Goal: Task Accomplishment & Management: Manage account settings

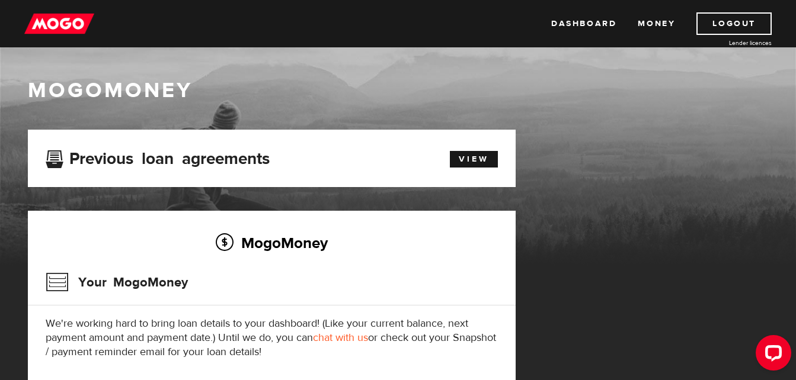
click at [473, 150] on div "View" at bounding box center [467, 157] width 78 height 20
click at [473, 159] on link "View" at bounding box center [474, 159] width 48 height 17
click at [669, 28] on link "Money" at bounding box center [655, 23] width 37 height 23
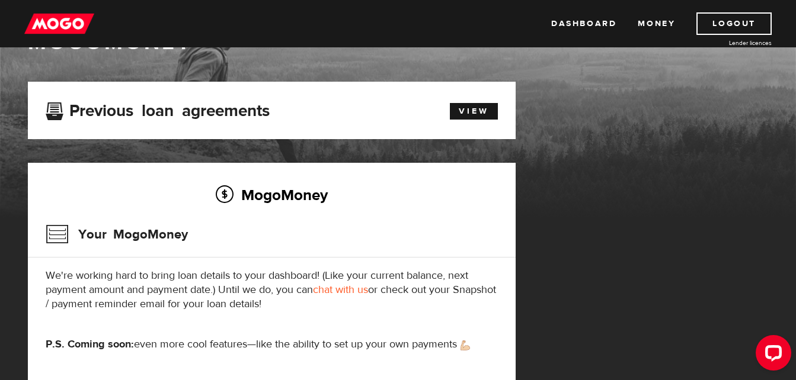
scroll to position [46, 0]
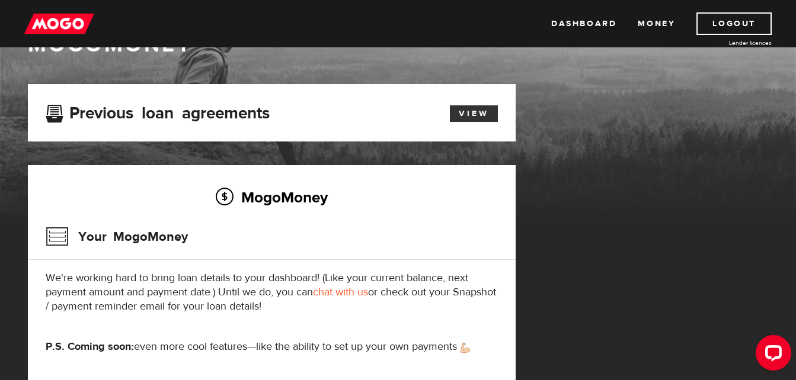
click at [476, 113] on link "View" at bounding box center [474, 113] width 48 height 17
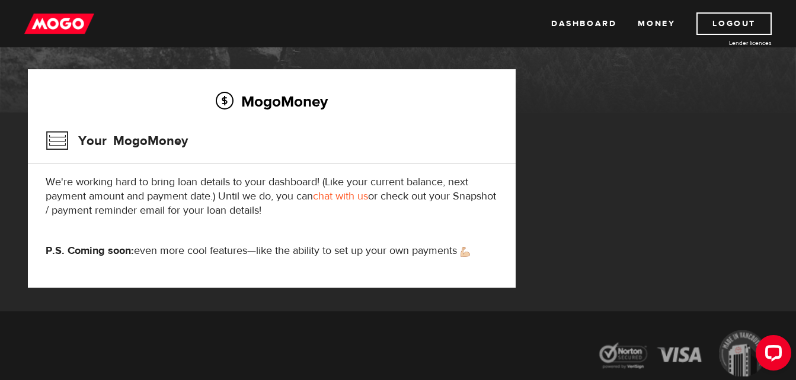
scroll to position [142, 0]
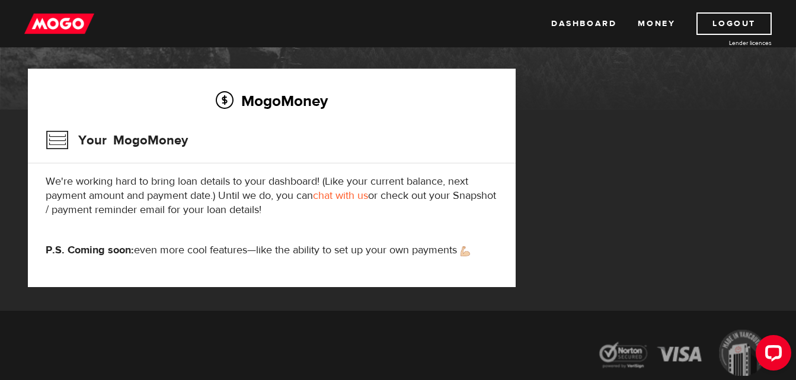
click at [97, 143] on h3 "Your MogoMoney" at bounding box center [117, 140] width 142 height 31
click at [59, 138] on h3 "Your MogoMoney" at bounding box center [117, 140] width 142 height 31
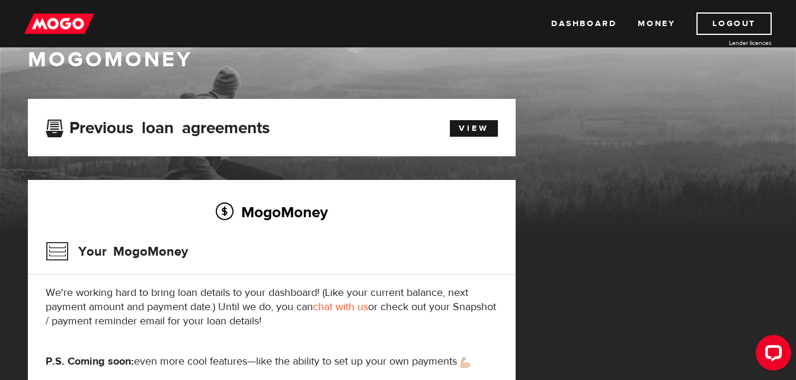
scroll to position [0, 0]
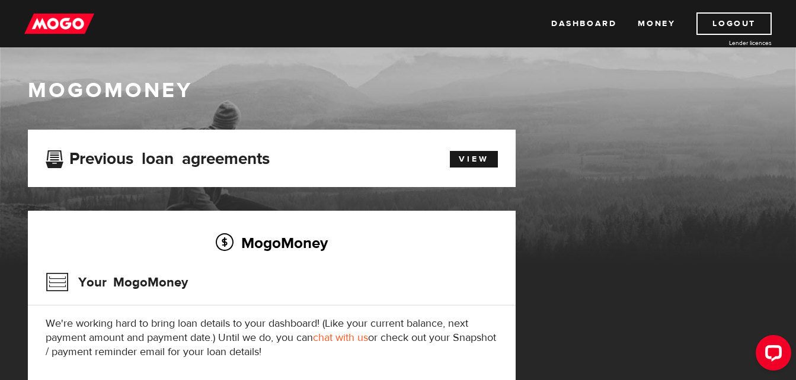
click at [31, 33] on img at bounding box center [59, 23] width 70 height 23
click at [469, 158] on link "View" at bounding box center [474, 159] width 48 height 17
